Goal: Task Accomplishment & Management: Manage account settings

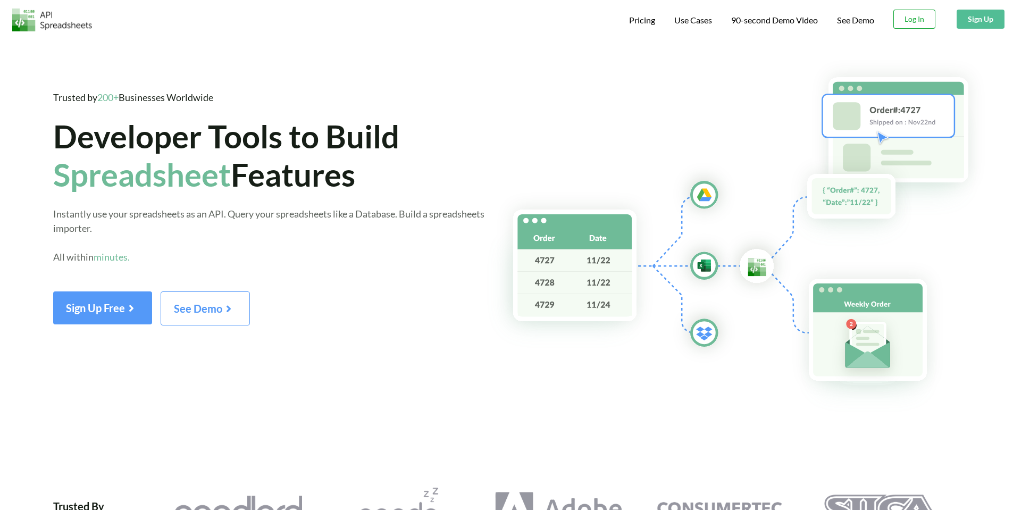
click at [908, 21] on button "Log In" at bounding box center [914, 19] width 42 height 19
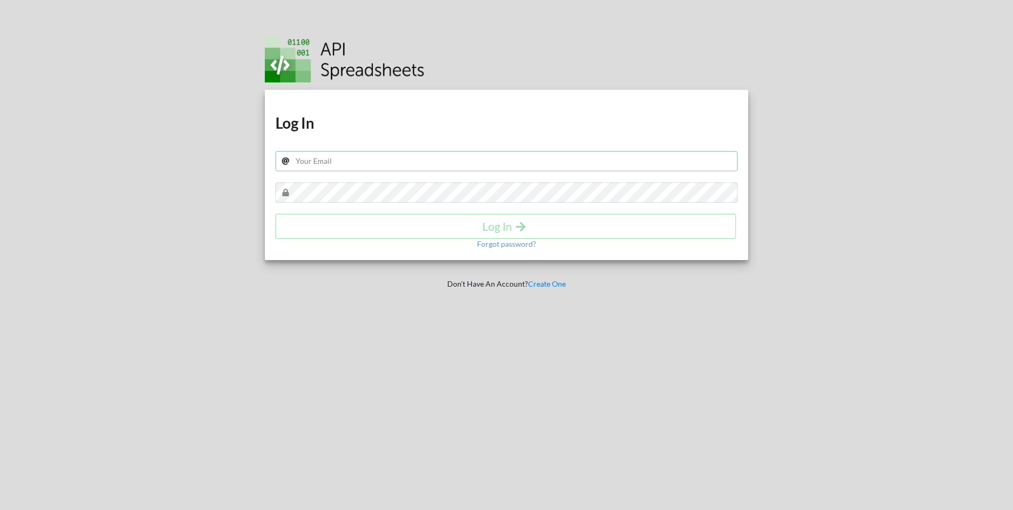
click at [592, 162] on input "text" at bounding box center [506, 161] width 462 height 20
click at [495, 245] on p "Forgot password?" at bounding box center [506, 244] width 59 height 11
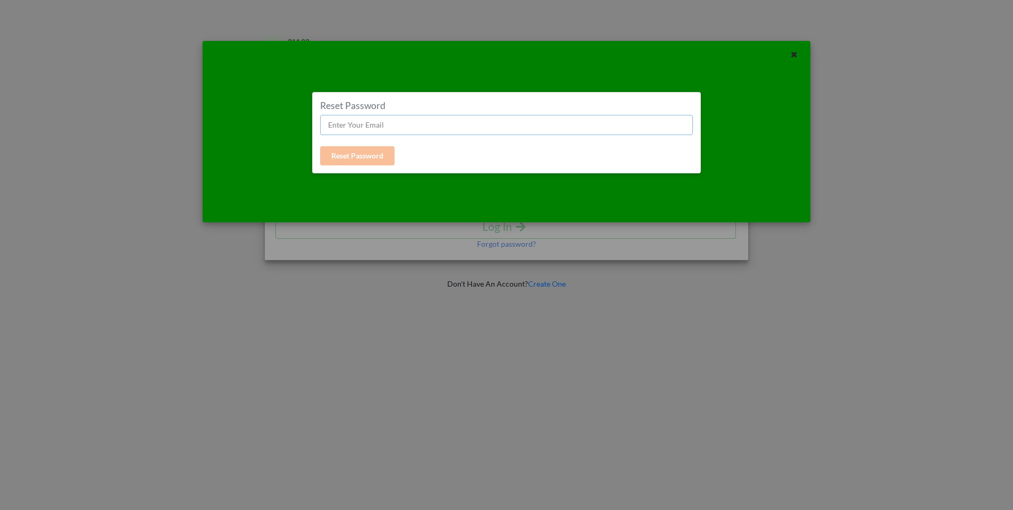
click at [486, 125] on input "text" at bounding box center [506, 125] width 373 height 20
type input "todd@digitalmarketinglabs.com"
click at [379, 150] on button "Reset Password" at bounding box center [357, 155] width 74 height 19
